Goal: Navigation & Orientation: Find specific page/section

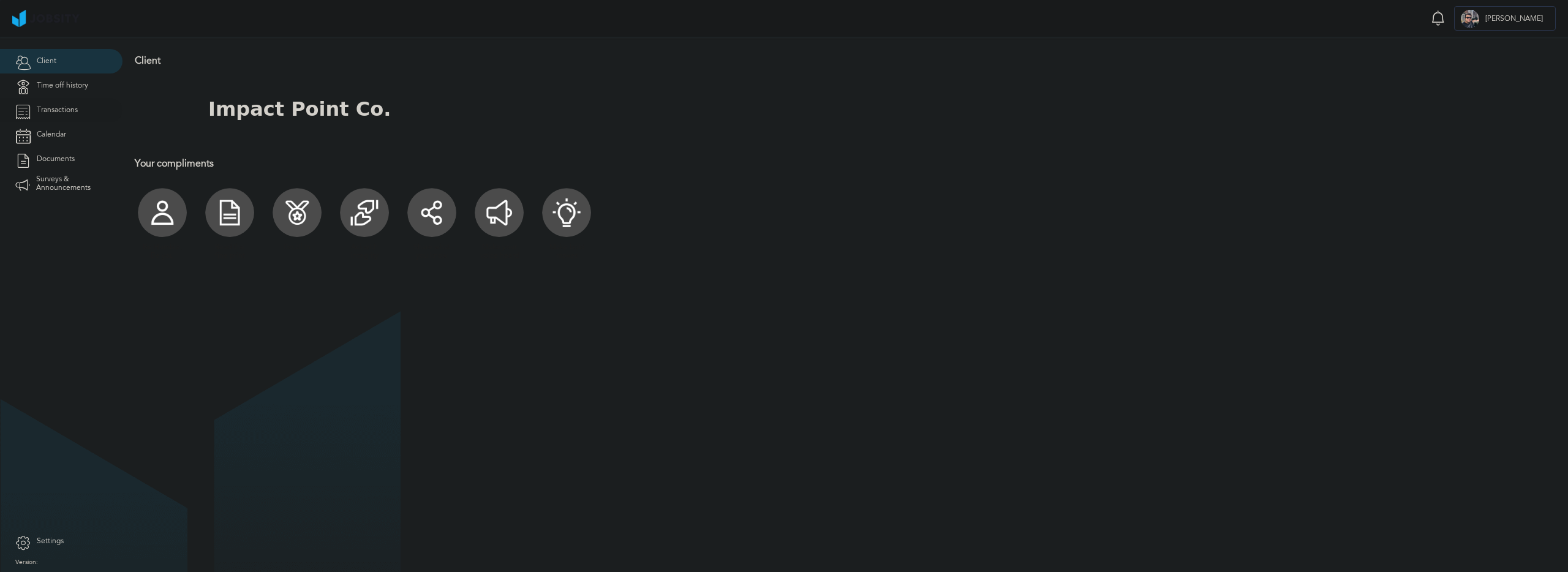
click at [68, 110] on span "Transactions" at bounding box center [58, 110] width 41 height 9
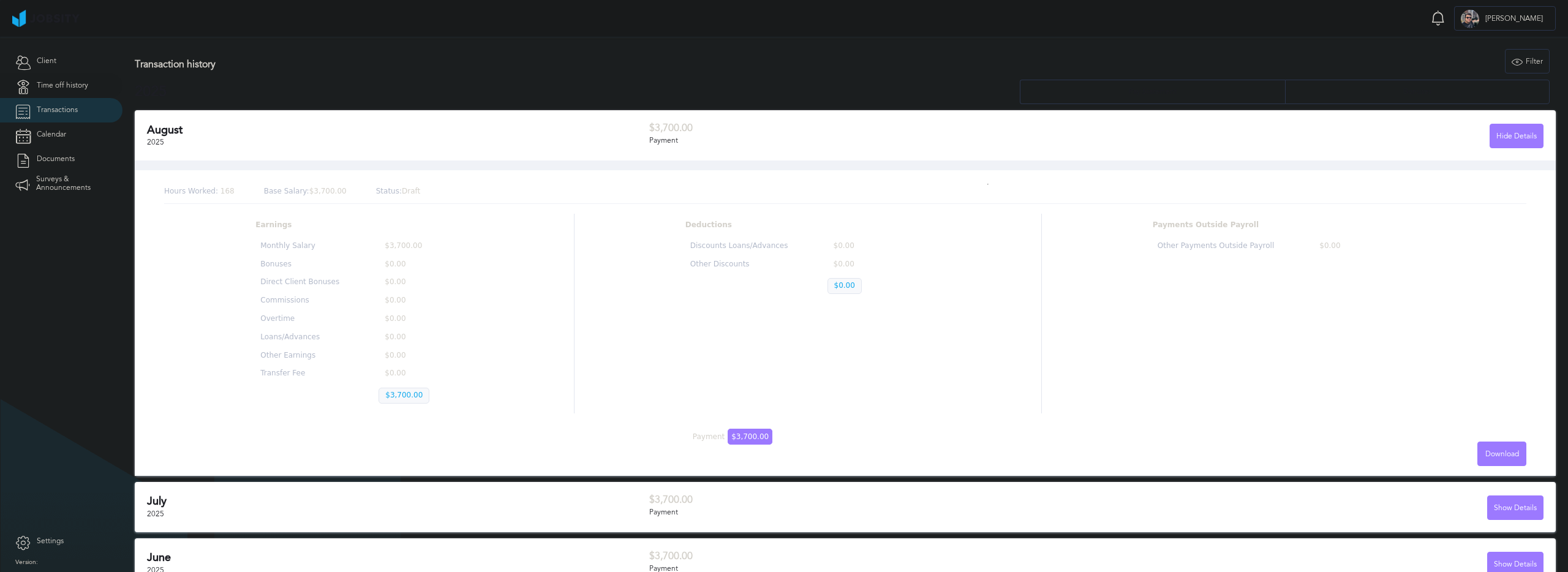
click at [71, 88] on span "Time off history" at bounding box center [63, 85] width 51 height 9
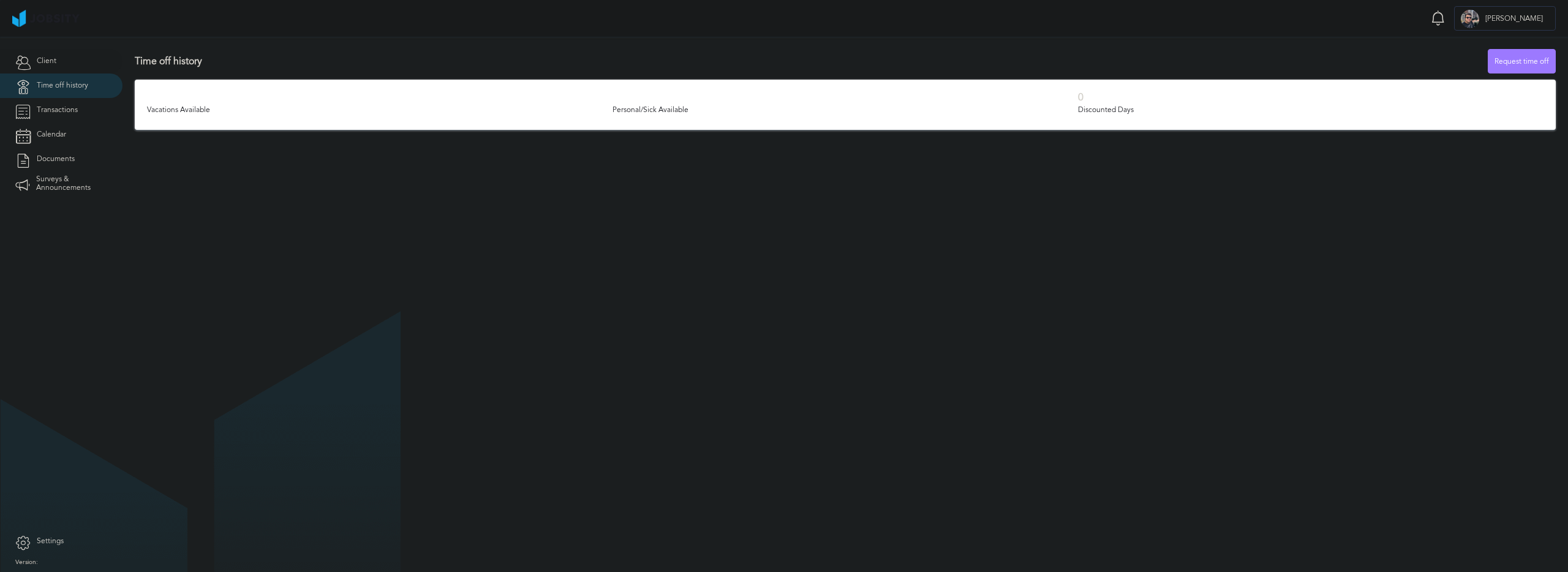
click at [81, 59] on link "Client" at bounding box center [61, 61] width 123 height 24
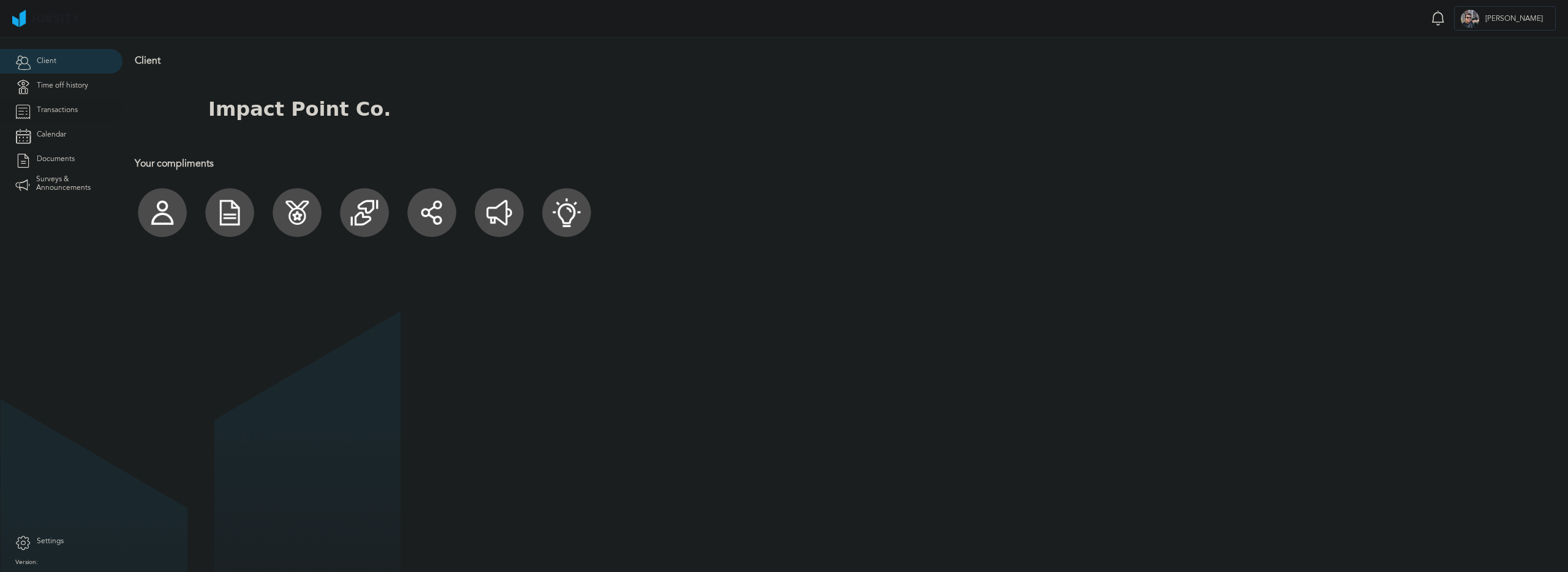
click at [76, 111] on span "Transactions" at bounding box center [58, 110] width 41 height 9
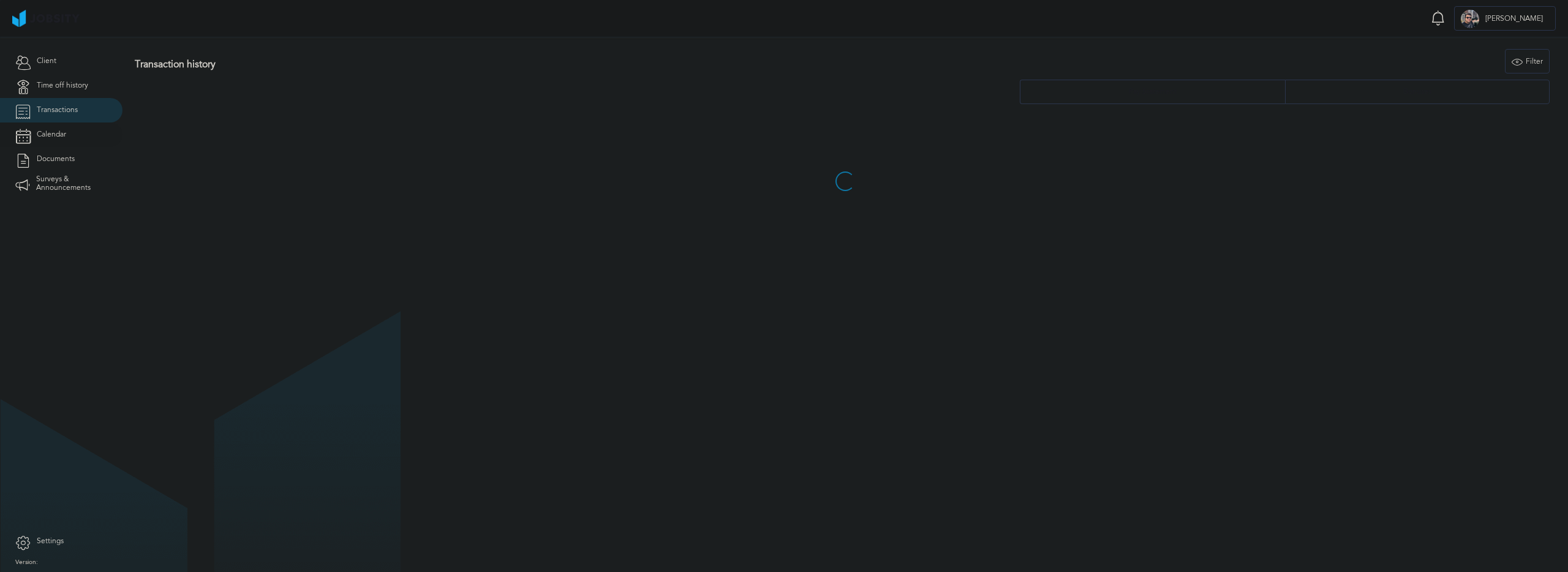
click at [70, 142] on link "Calendar" at bounding box center [61, 135] width 123 height 24
click at [68, 164] on link "Documents" at bounding box center [61, 159] width 123 height 24
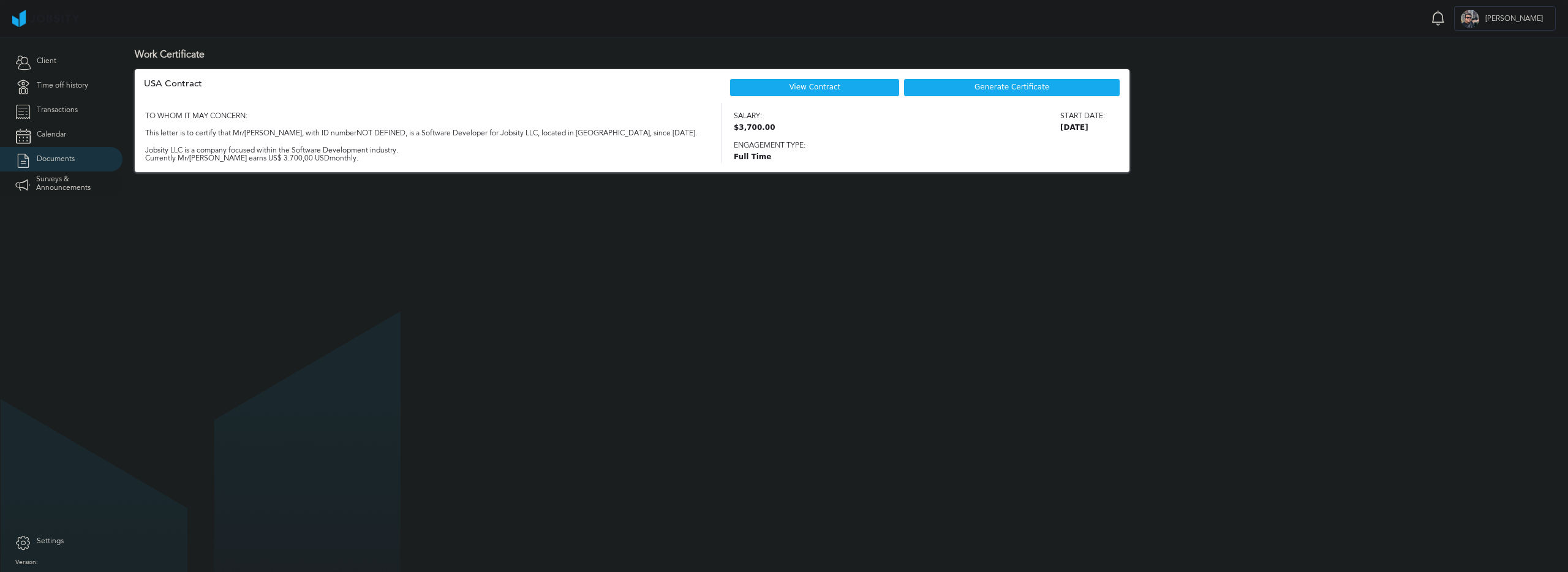
click at [68, 182] on span "Surveys & Announcements" at bounding box center [72, 184] width 71 height 17
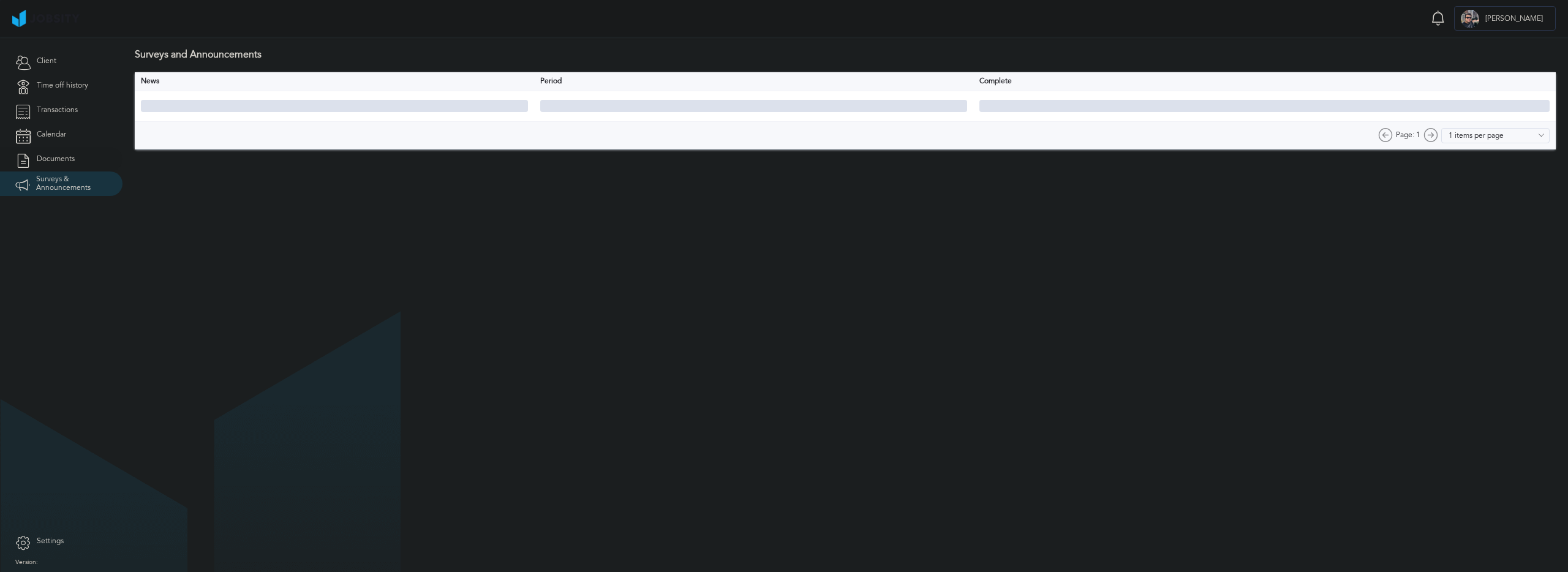
type input "10 items per page"
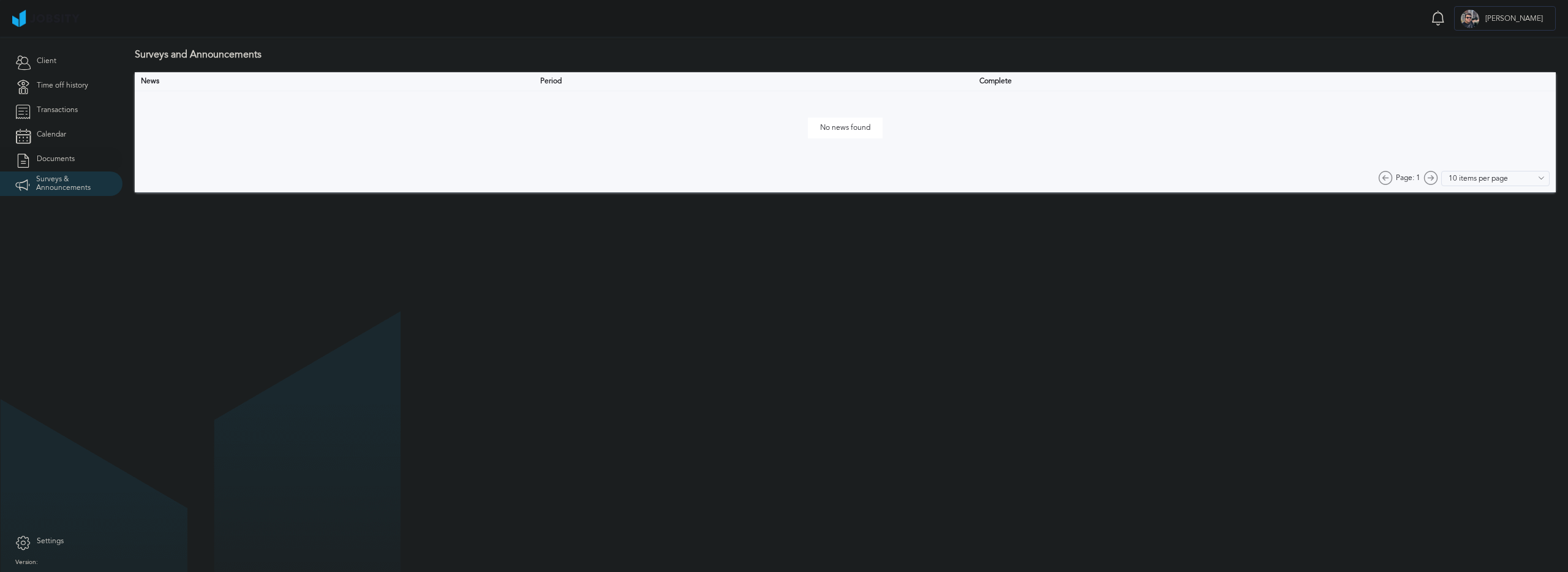
click at [96, 160] on link "Documents" at bounding box center [61, 159] width 123 height 24
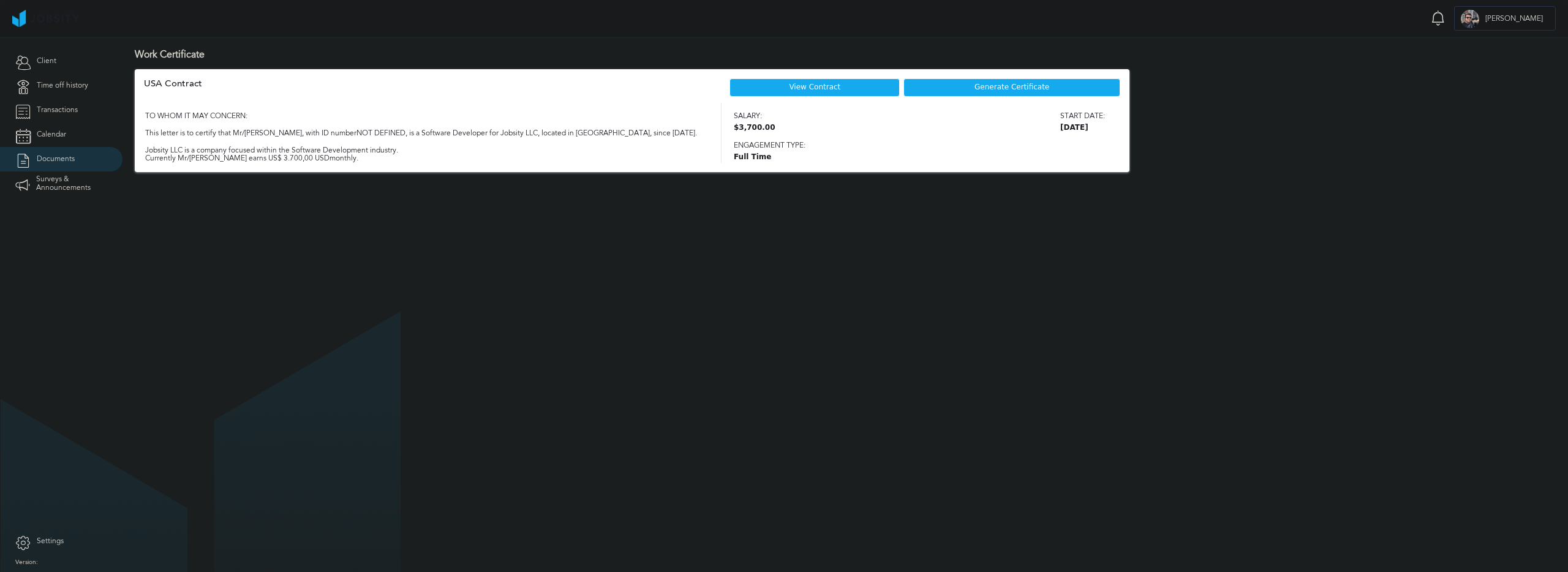
click at [1521, 25] on div "M [PERSON_NAME]" at bounding box center [1505, 19] width 100 height 24
click at [76, 68] on div "Log Out" at bounding box center [784, 286] width 1568 height 572
